Goal: Task Accomplishment & Management: Complete application form

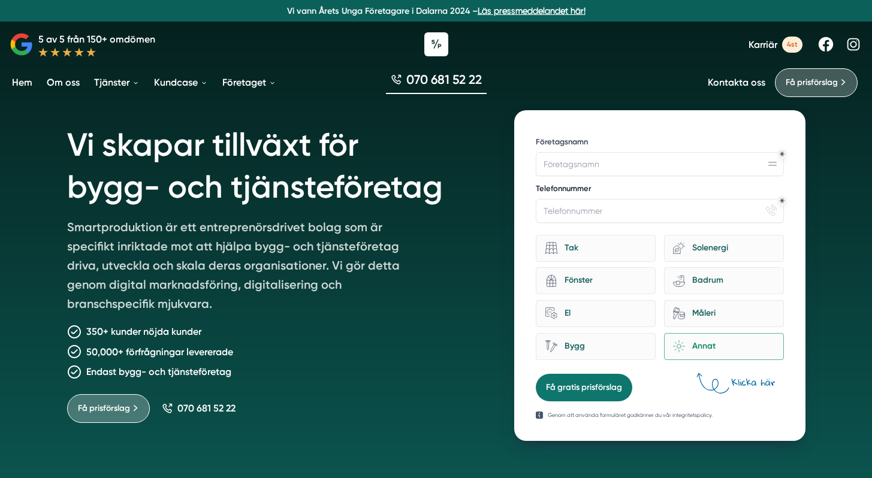
click at [581, 186] on label "Telefonnummer" at bounding box center [660, 189] width 248 height 13
click at [581, 199] on input "Telefonnummer" at bounding box center [660, 211] width 248 height 24
click at [584, 173] on input "Företagsnamn" at bounding box center [660, 164] width 248 height 24
click at [586, 198] on div "Telefonnummer phone-actions-ring" at bounding box center [660, 203] width 248 height 40
click at [584, 210] on input "Telefonnummer" at bounding box center [660, 211] width 248 height 24
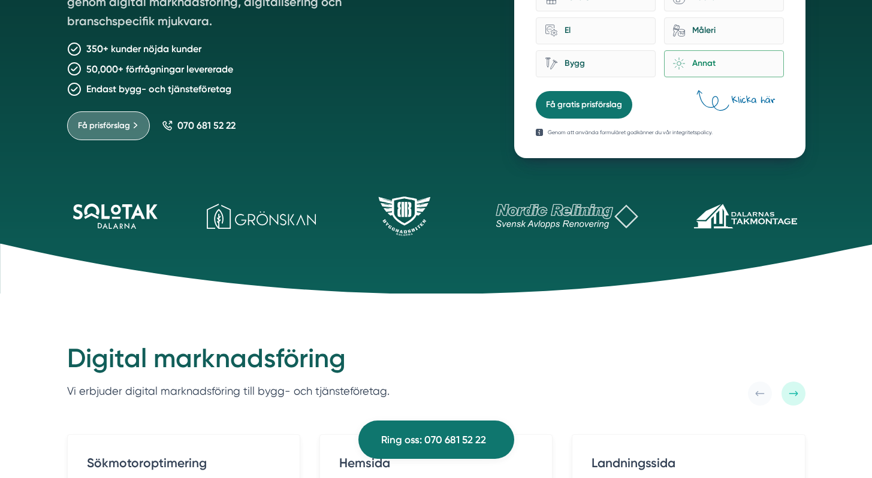
scroll to position [221, 0]
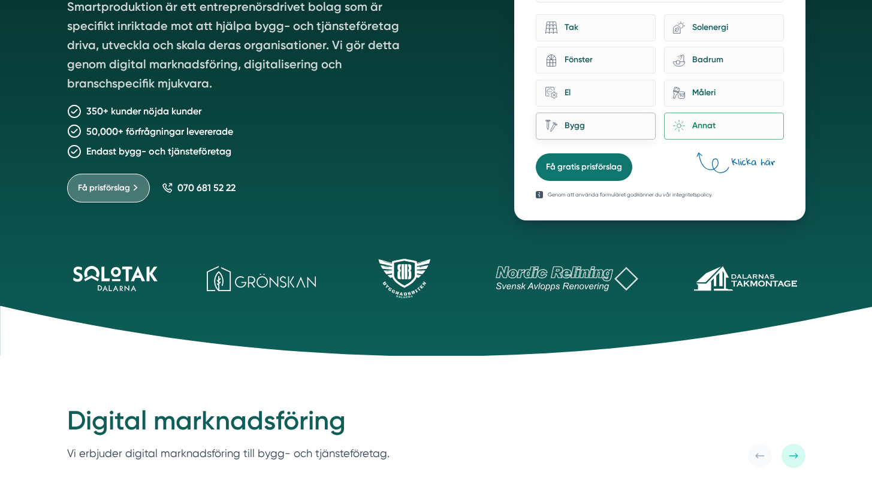
click at [587, 119] on div "Bygg" at bounding box center [601, 126] width 89 height 16
click at [0, 0] on input "Bygg" at bounding box center [0, 0] width 0 height 0
click at [589, 91] on div "El" at bounding box center [601, 93] width 89 height 16
click at [0, 0] on input "home-improvement-13 El" at bounding box center [0, 0] width 0 height 0
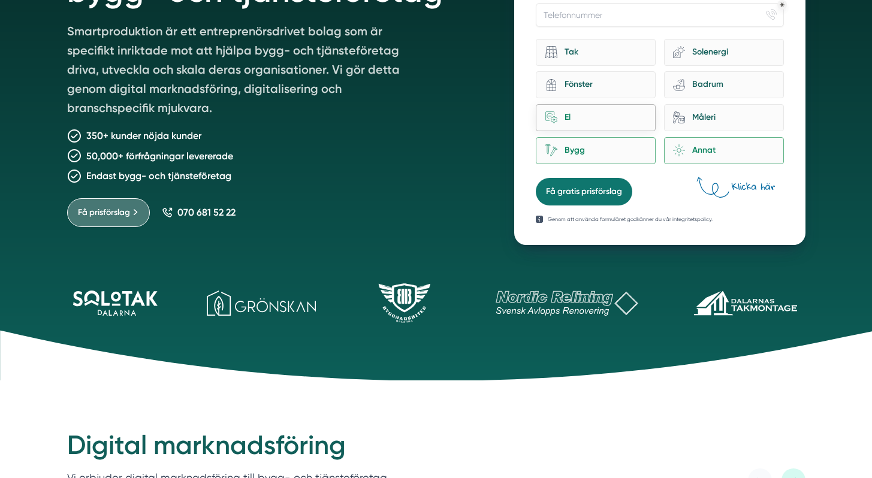
click at [604, 126] on div "home-improvement-13 El" at bounding box center [596, 117] width 120 height 27
click at [0, 0] on input "home-improvement-13 El" at bounding box center [0, 0] width 0 height 0
click at [599, 143] on div "Bygg" at bounding box center [601, 151] width 89 height 16
click at [0, 0] on input "Bygg" at bounding box center [0, 0] width 0 height 0
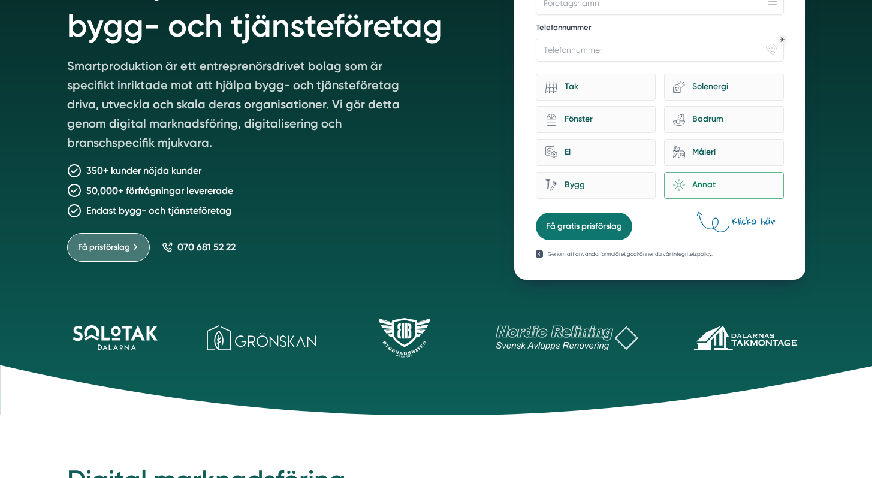
scroll to position [0, 0]
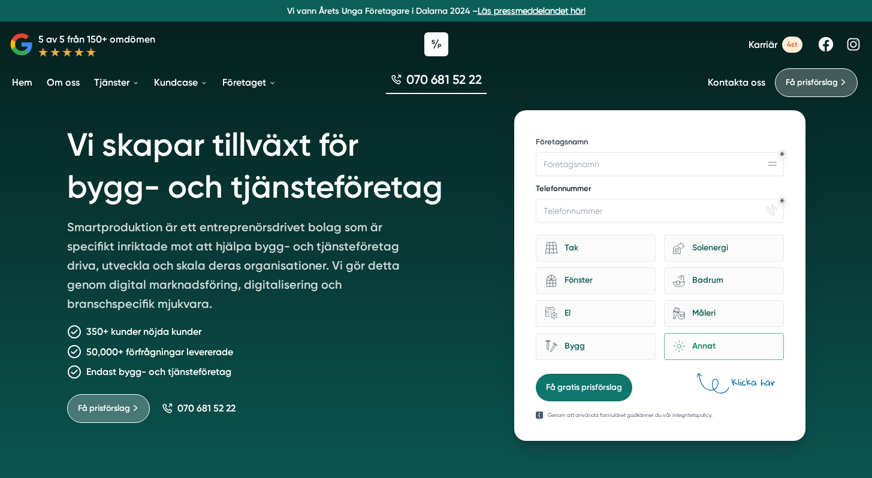
click at [589, 191] on label "Telefonnummer" at bounding box center [660, 189] width 248 height 13
click at [589, 199] on input "Telefonnummer" at bounding box center [660, 211] width 248 height 24
click at [587, 209] on input "Telefonnummer" at bounding box center [660, 211] width 248 height 24
click at [590, 166] on input "Företagsnamn" at bounding box center [660, 164] width 248 height 24
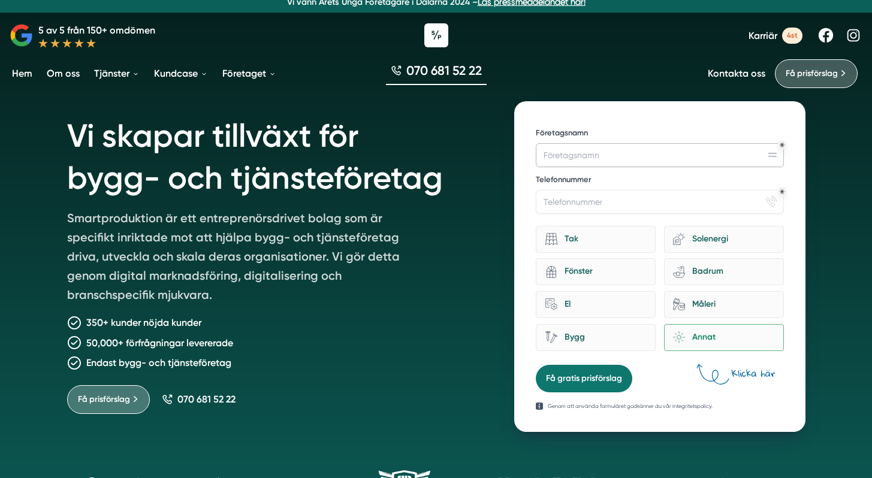
scroll to position [22, 0]
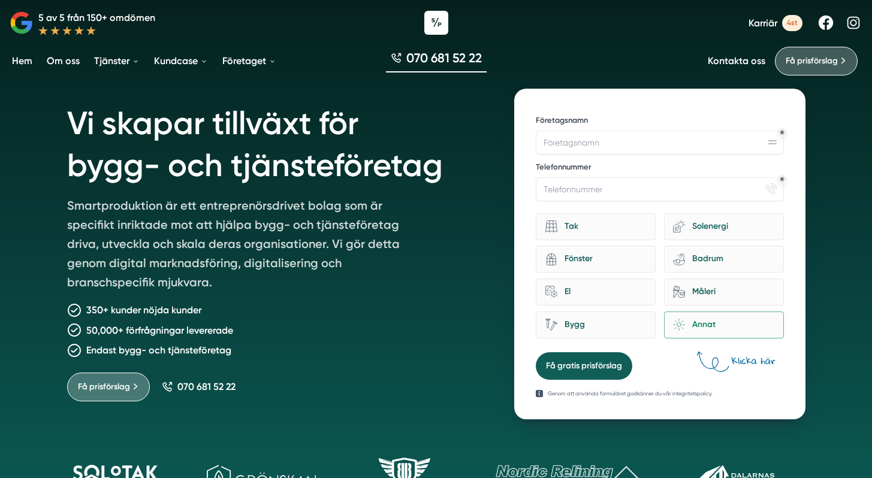
click at [578, 360] on button "Få gratis prisförslag" at bounding box center [584, 366] width 97 height 28
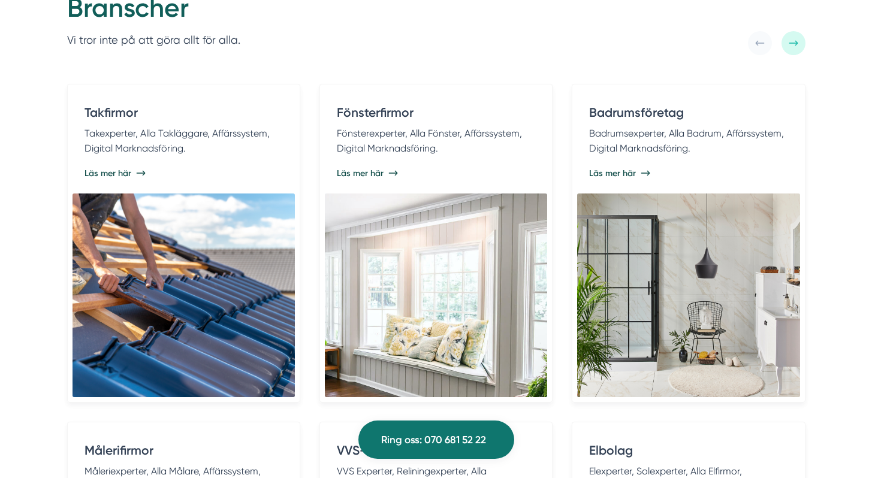
scroll to position [2227, 0]
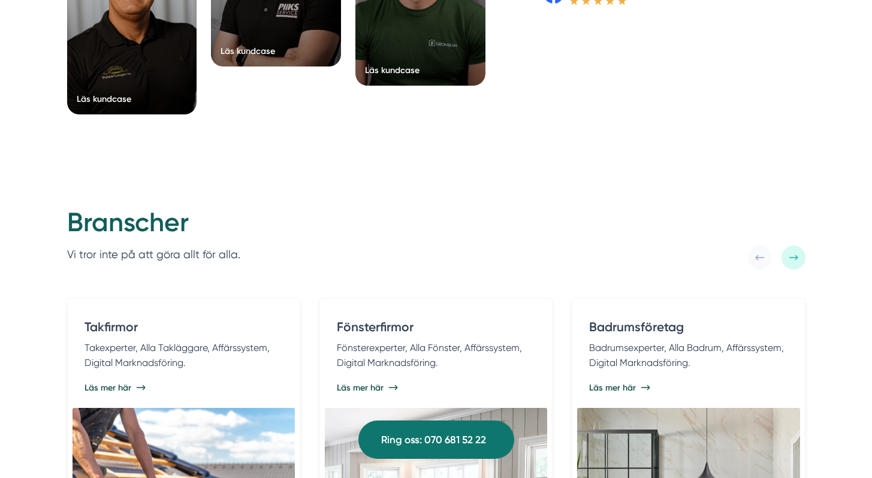
drag, startPoint x: 211, startPoint y: 287, endPoint x: 185, endPoint y: 291, distance: 26.0
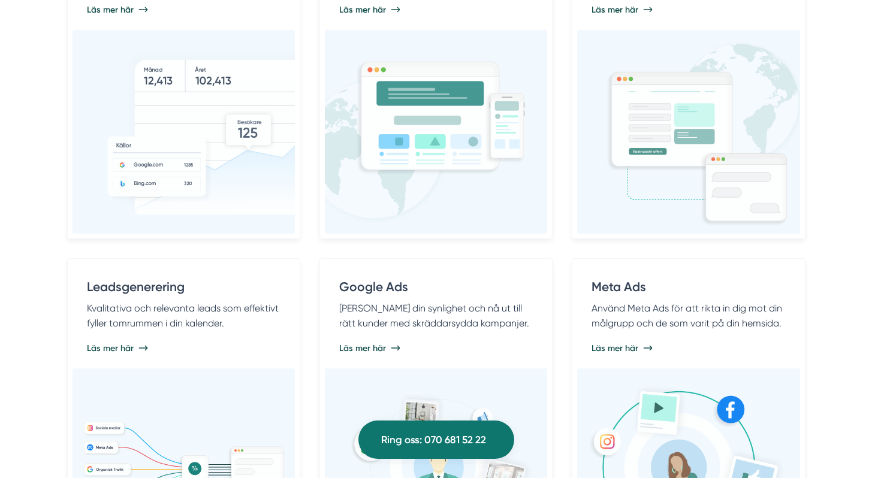
scroll to position [677, 0]
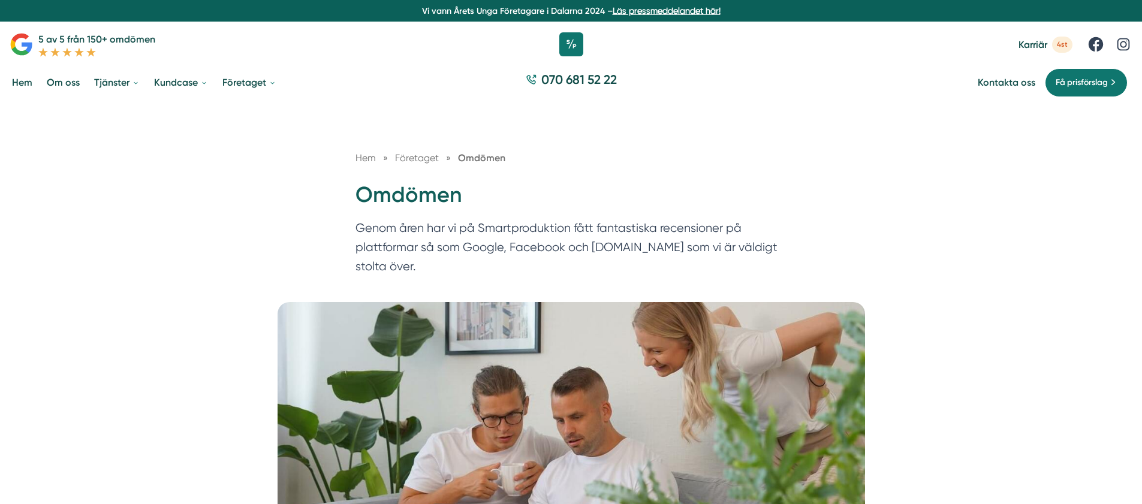
scroll to position [399, 0]
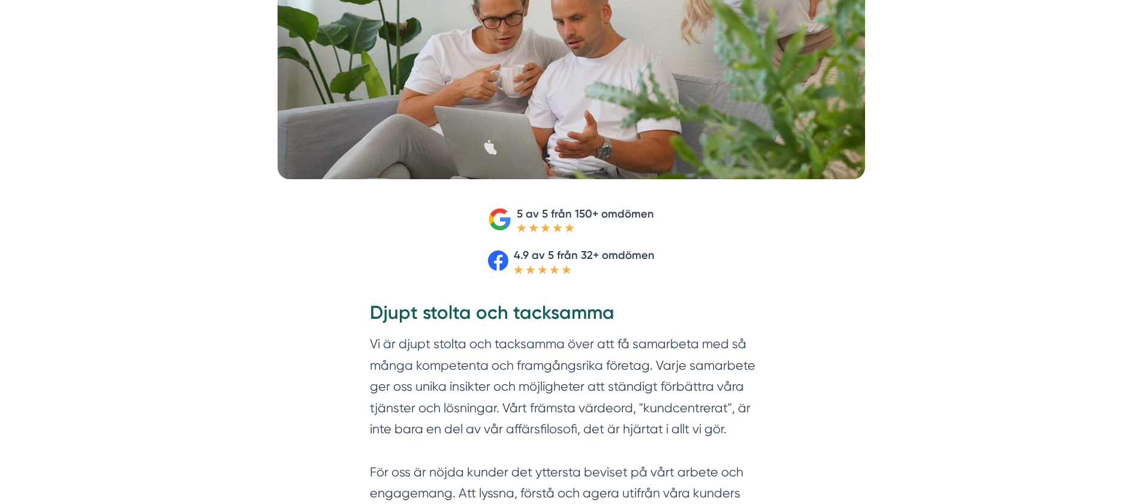
click at [400, 306] on h2 "Djupt stolta och tacksamma" at bounding box center [571, 317] width 403 height 34
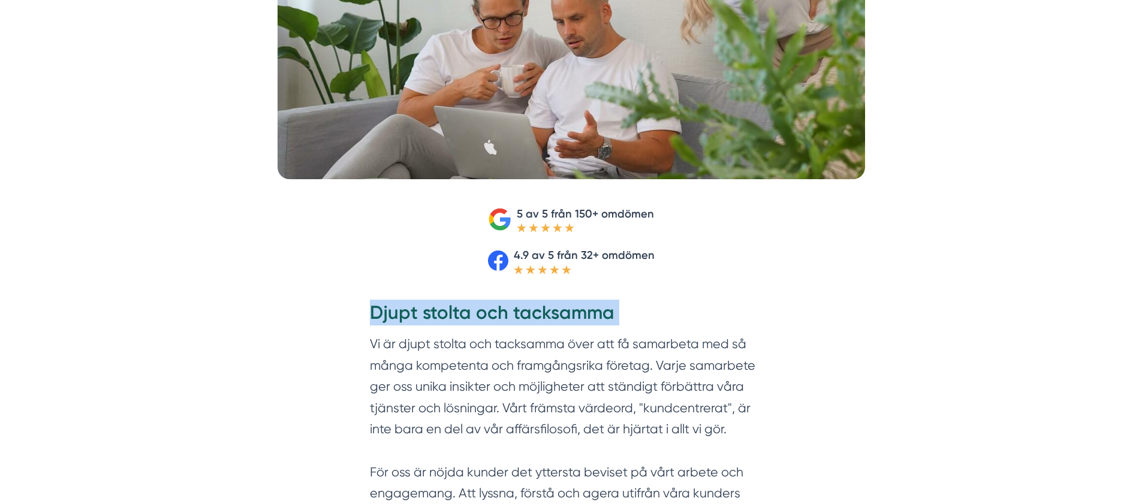
click at [400, 306] on h2 "Djupt stolta och tacksamma" at bounding box center [571, 317] width 403 height 34
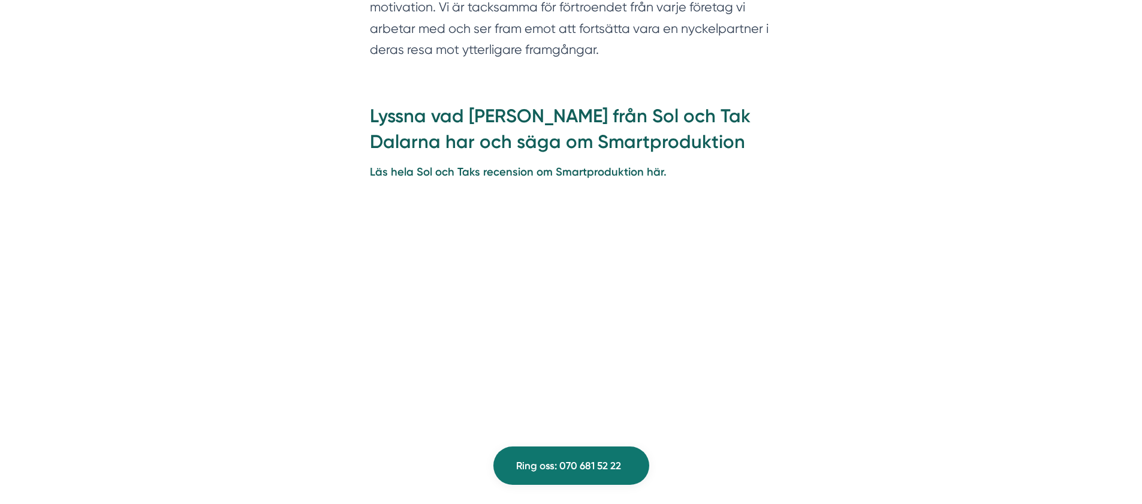
scroll to position [995, 0]
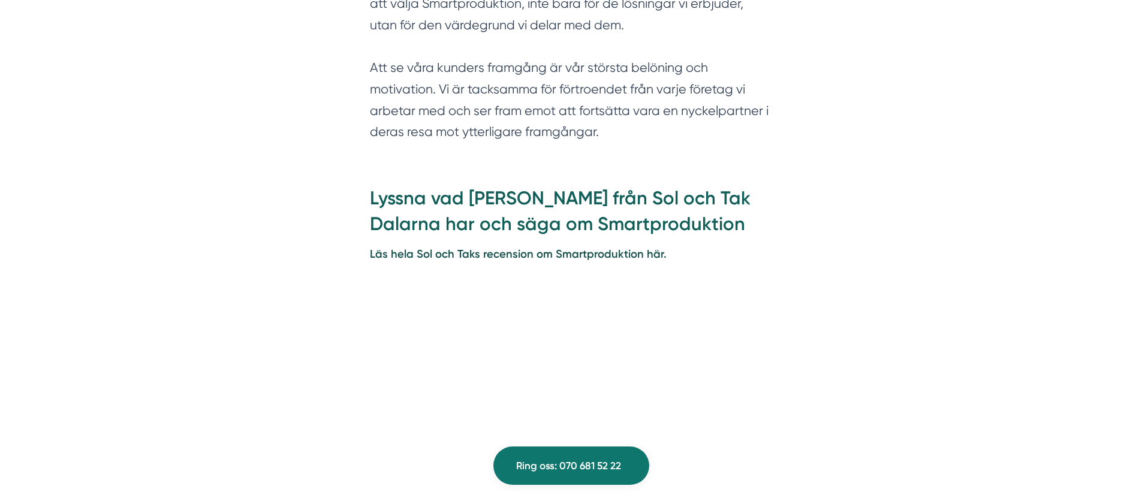
click at [471, 193] on h2 "Lyssna vad Felix från Sol och Tak Dalarna har och säga om Smartproduktion" at bounding box center [571, 215] width 403 height 60
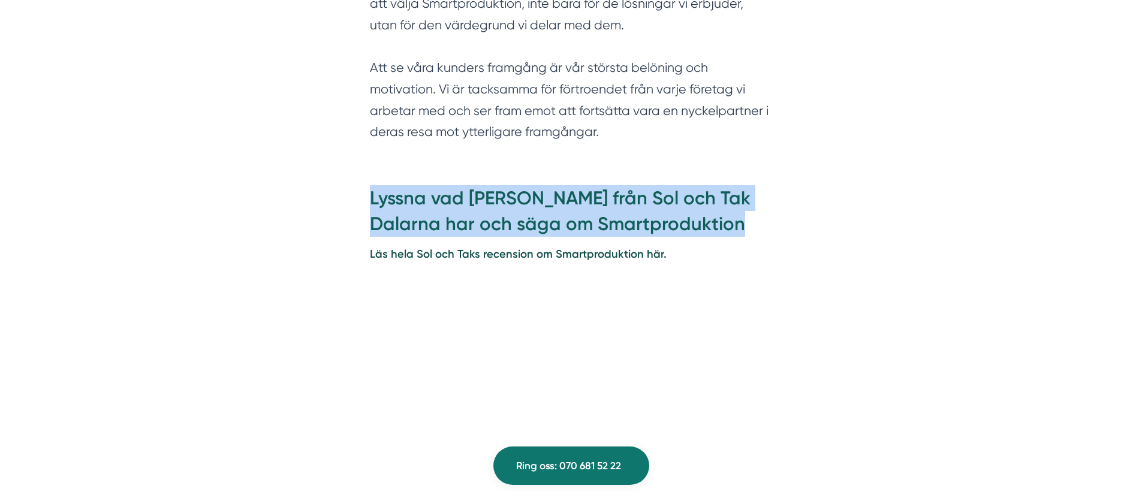
click at [471, 193] on h2 "Lyssna vad Felix från Sol och Tak Dalarna har och säga om Smartproduktion" at bounding box center [571, 215] width 403 height 60
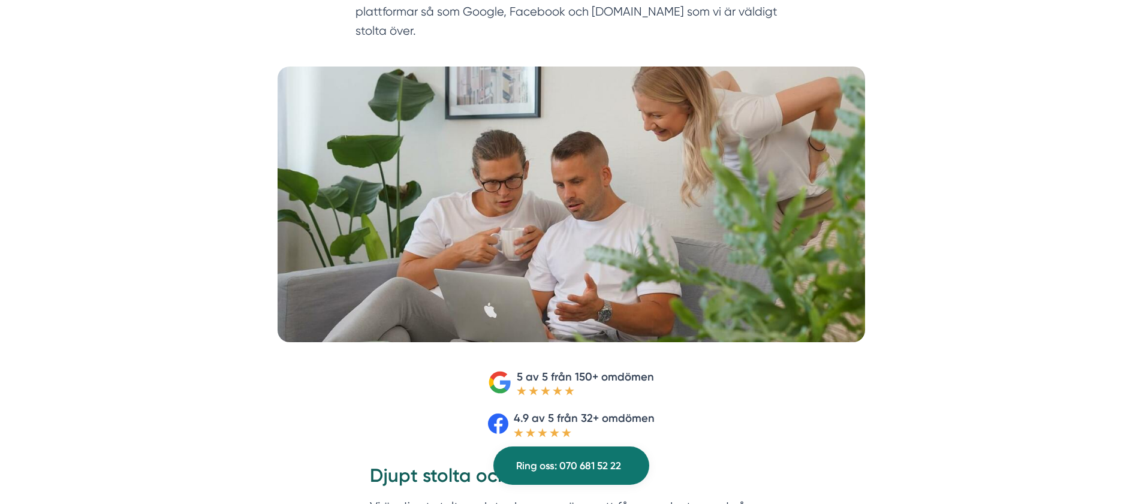
scroll to position [0, 0]
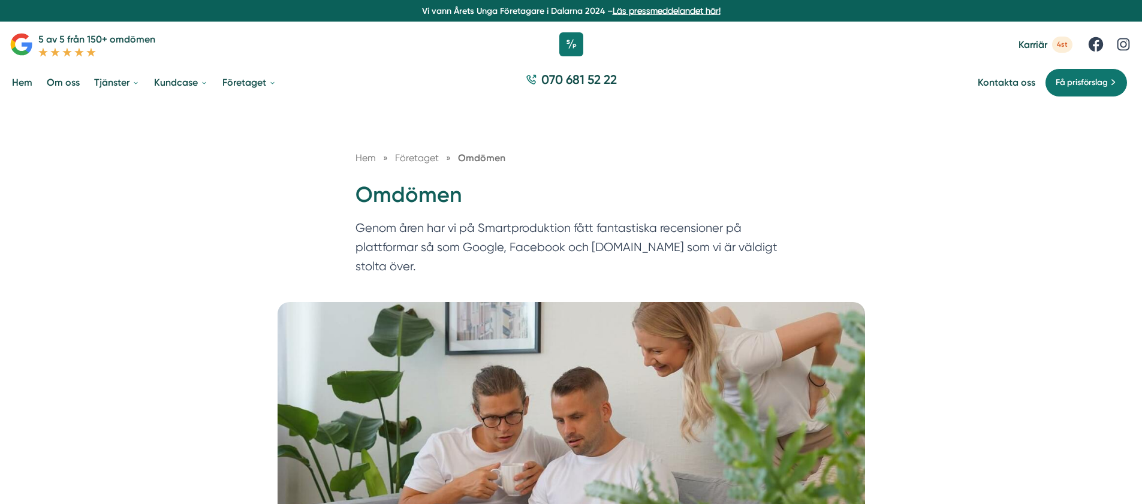
click at [25, 83] on link "Hem" at bounding box center [22, 82] width 25 height 31
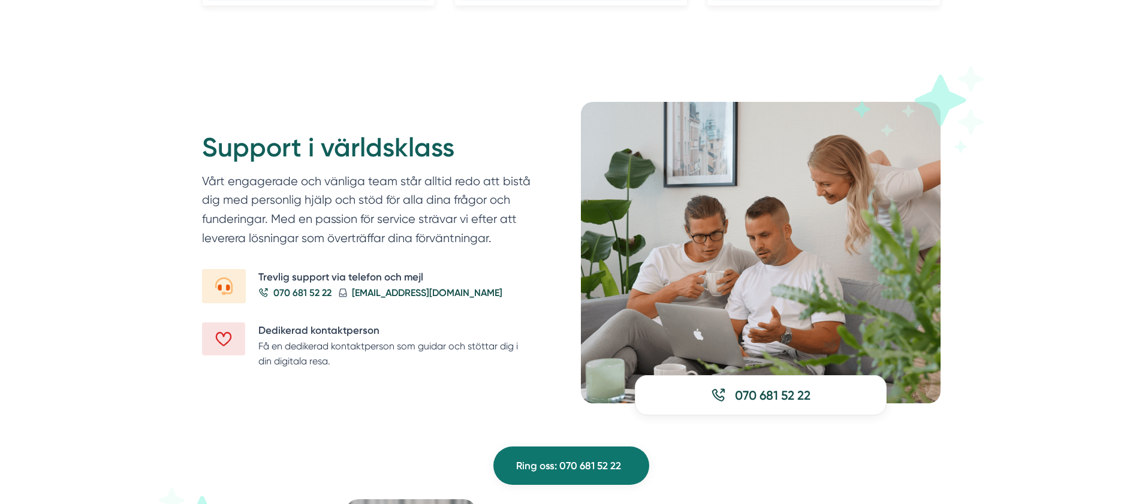
scroll to position [1451, 0]
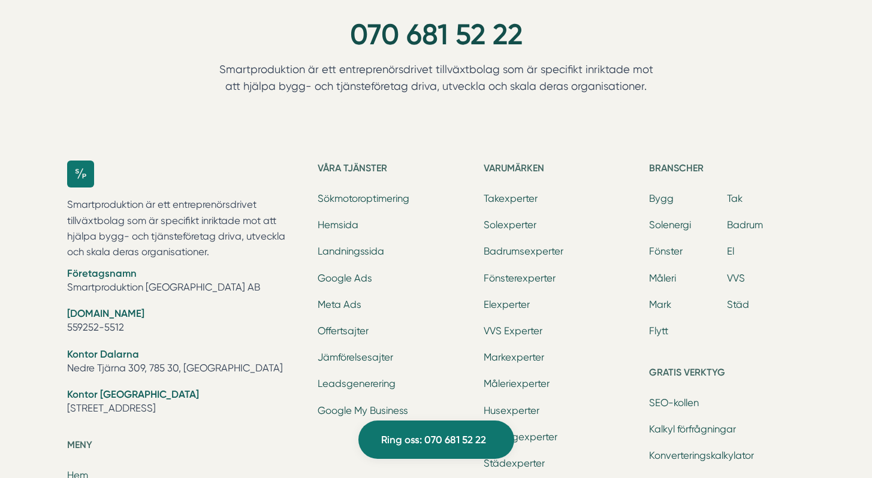
scroll to position [4643, 0]
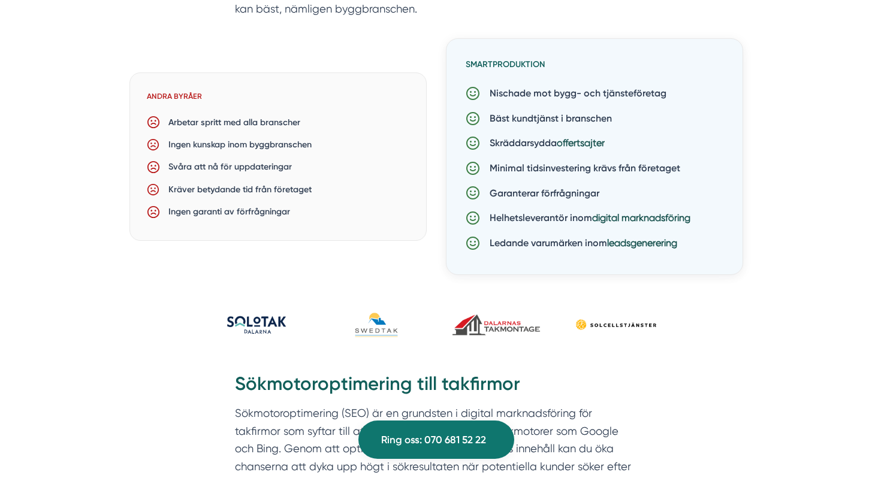
scroll to position [1905, 0]
